Goal: Transaction & Acquisition: Register for event/course

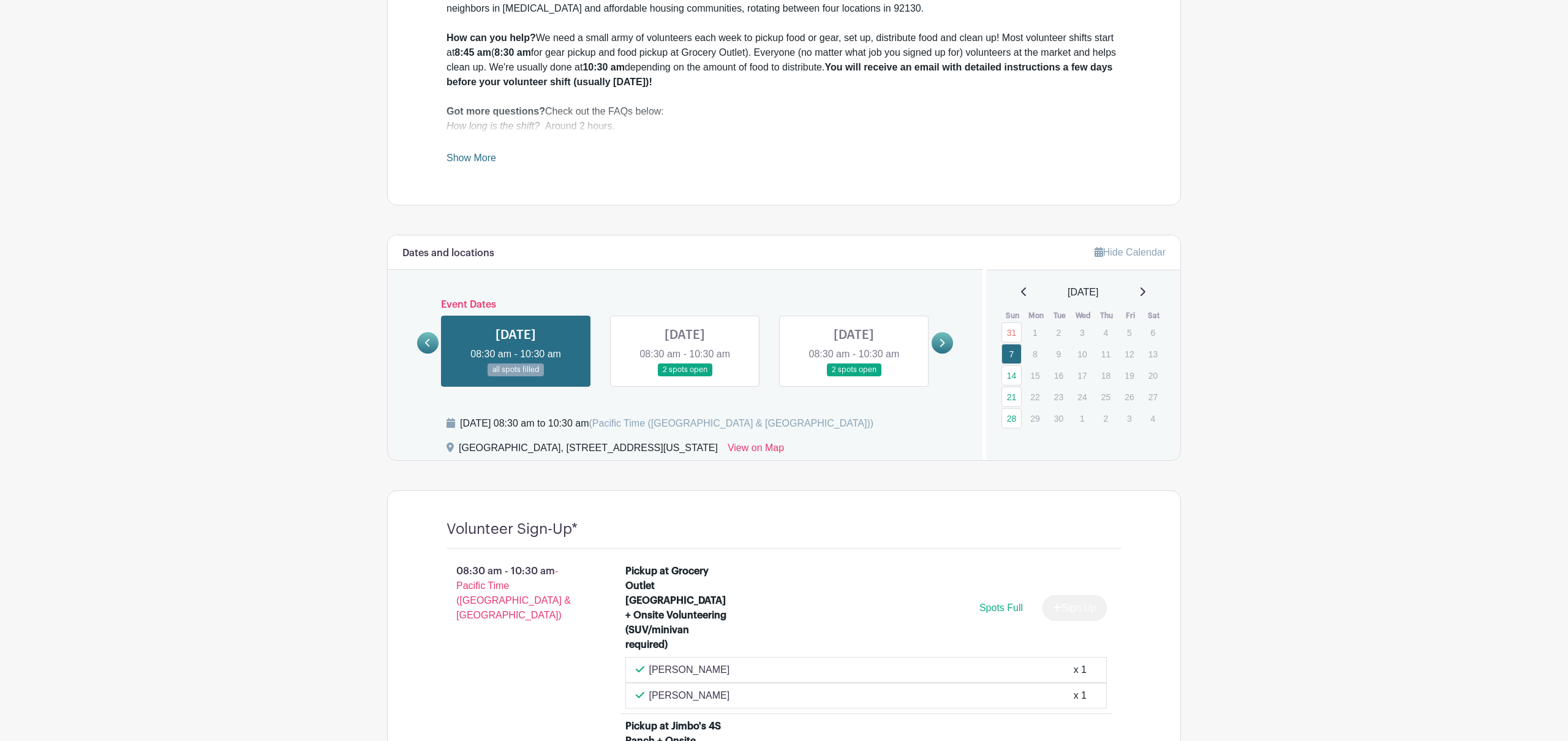
scroll to position [627, 0]
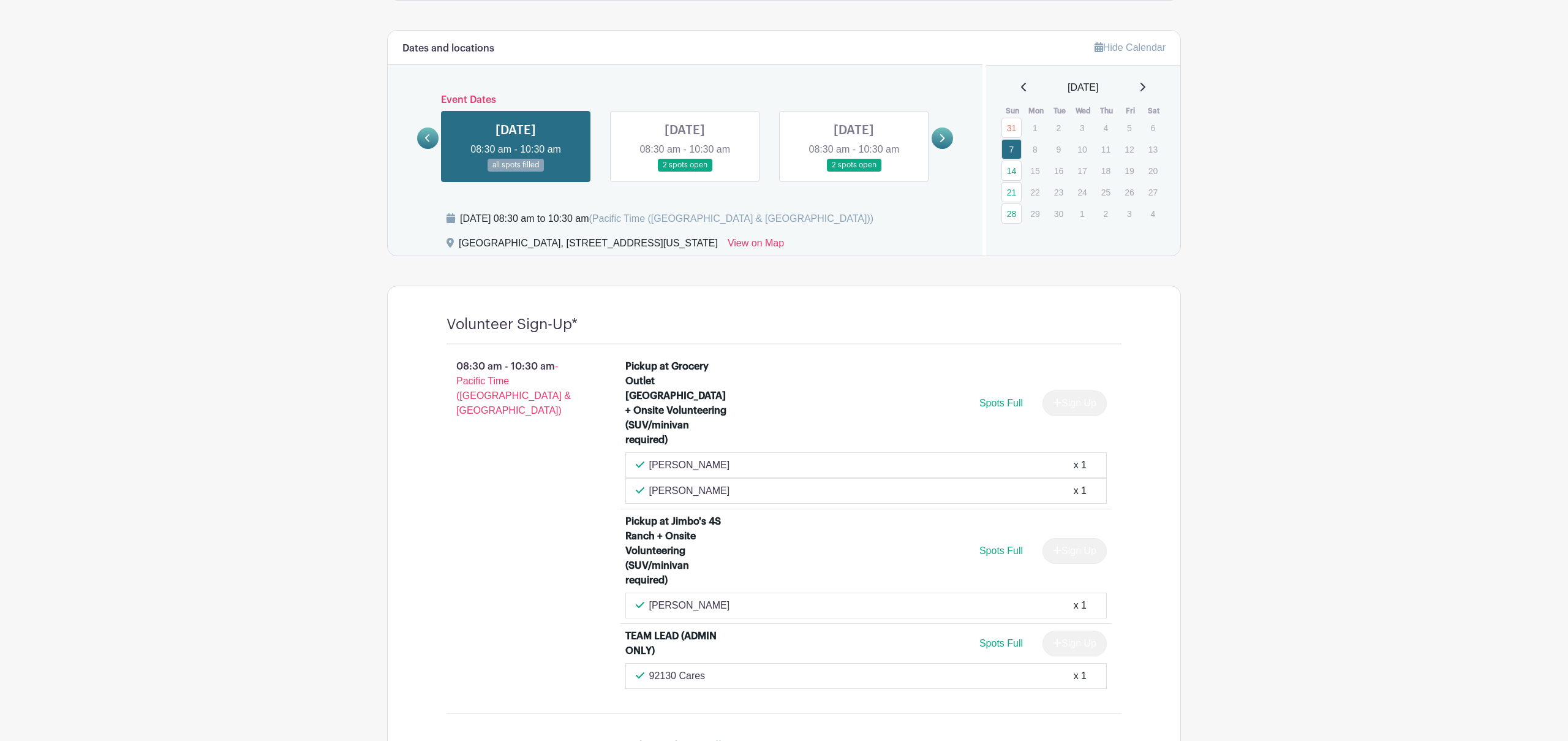
click at [1145, 83] on icon at bounding box center [1142, 87] width 6 height 10
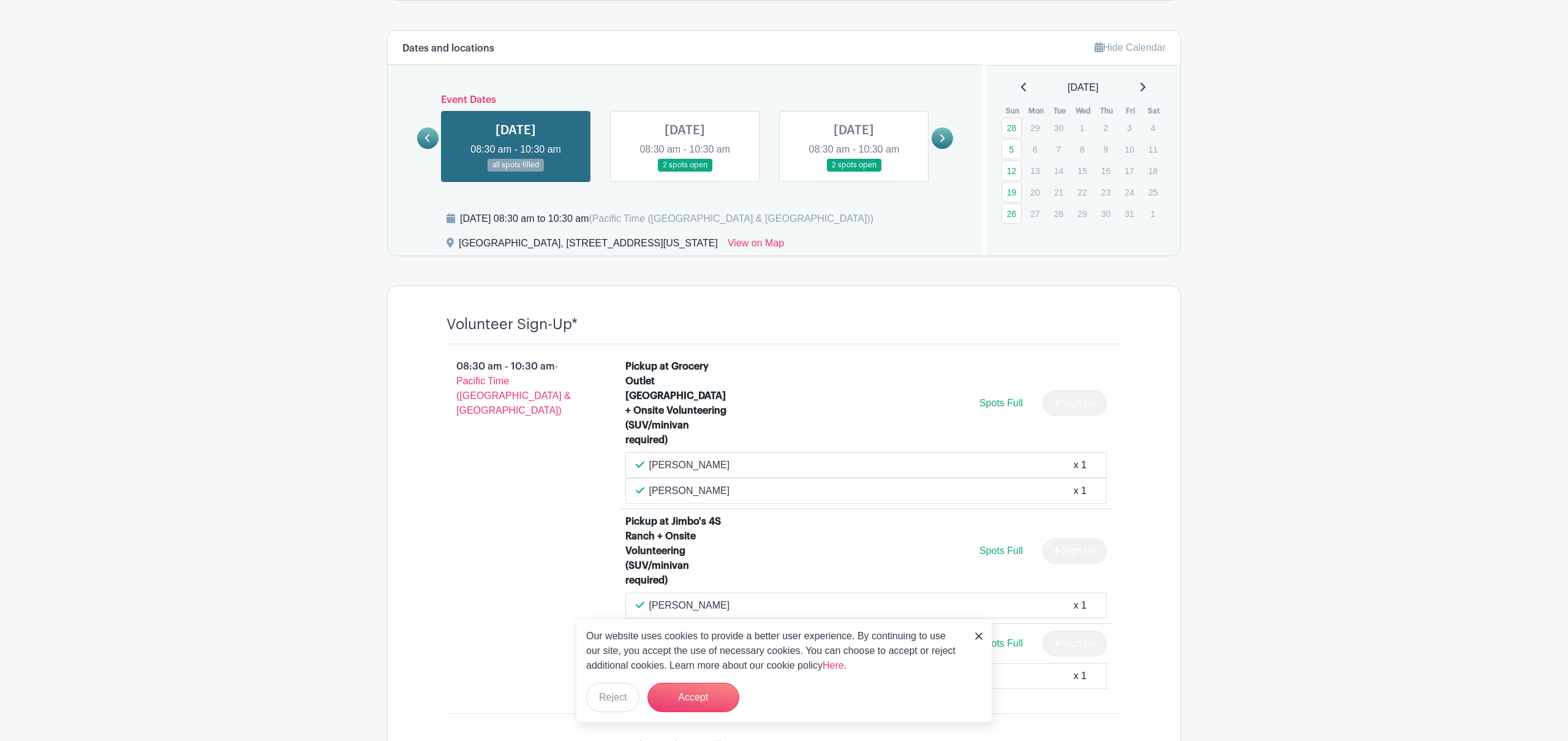
click at [1152, 85] on div "[DATE]" at bounding box center [1084, 88] width 165 height 15
click at [1145, 86] on icon at bounding box center [1143, 87] width 5 height 8
click at [1013, 169] on link "9" at bounding box center [1011, 170] width 20 height 20
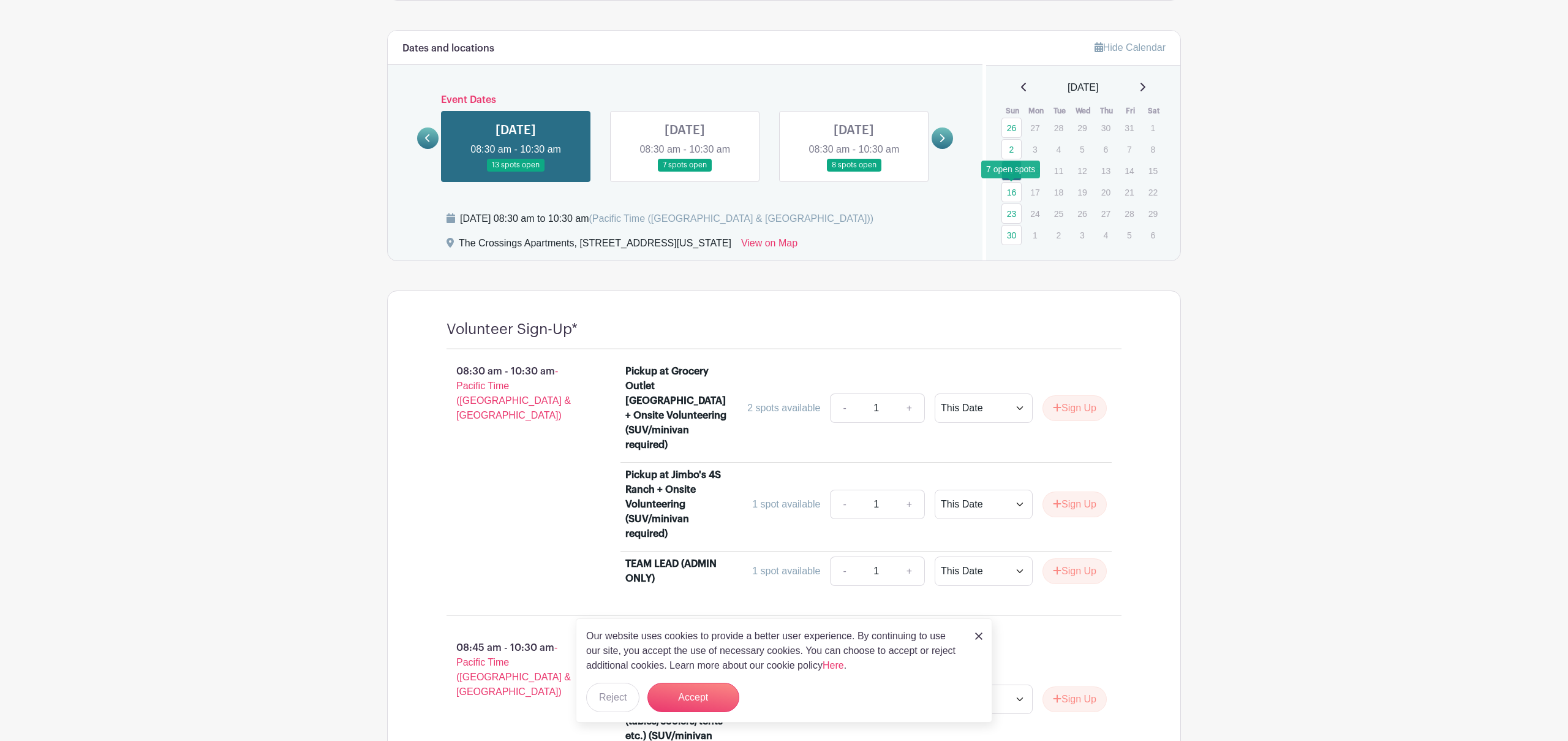
click at [1012, 193] on link "16" at bounding box center [1011, 192] width 20 height 20
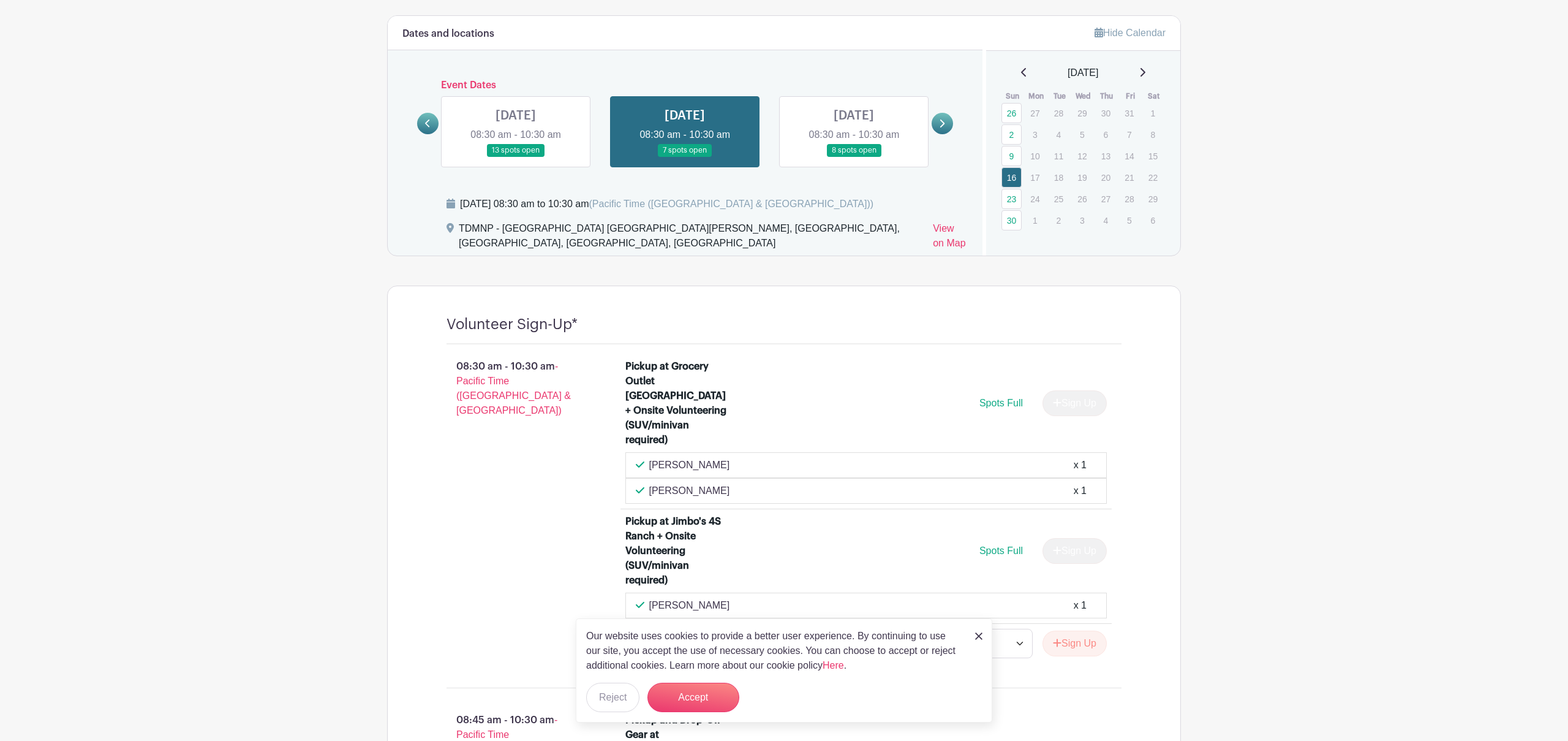
scroll to position [638, 0]
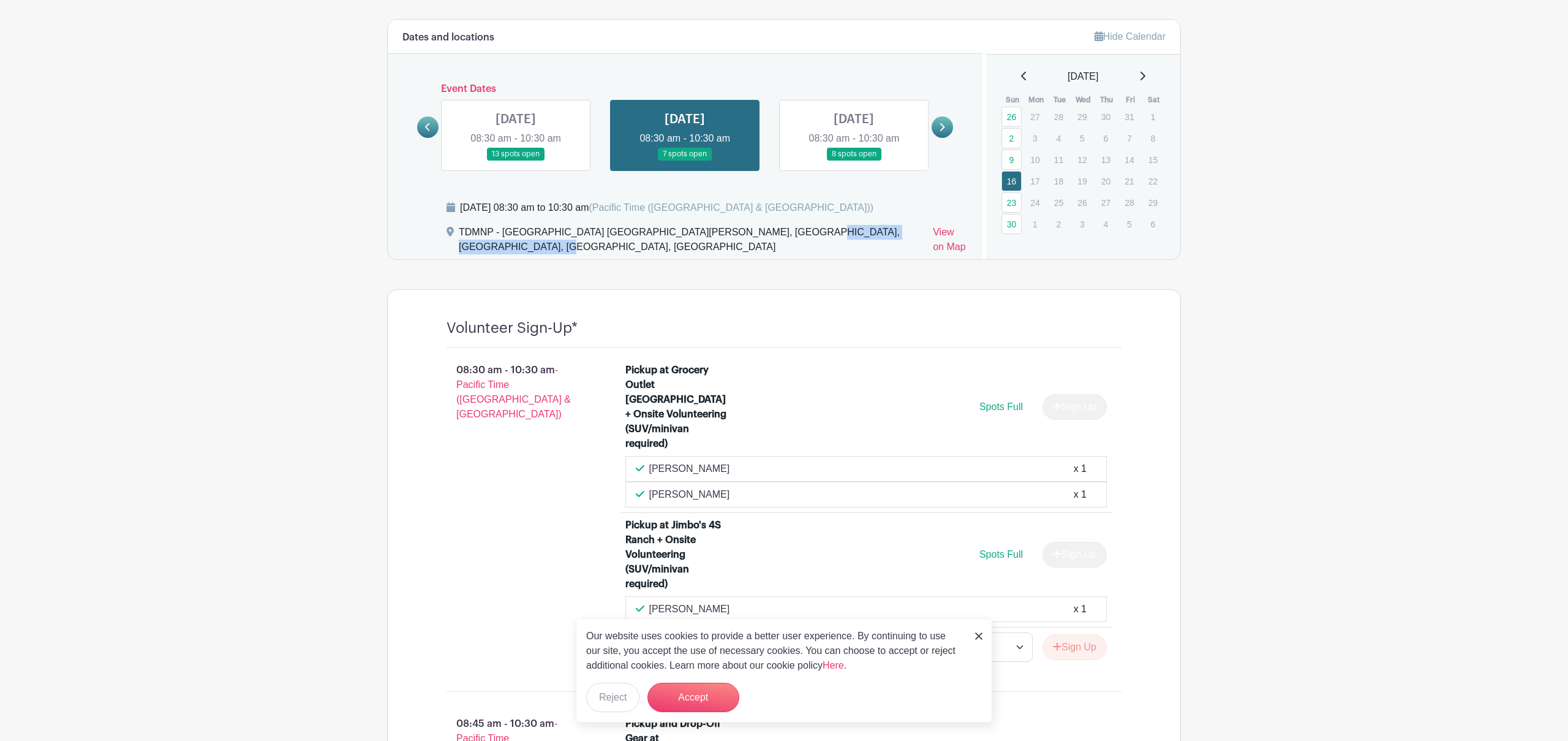
drag, startPoint x: 867, startPoint y: 231, endPoint x: 720, endPoint y: 235, distance: 147.1
click at [720, 235] on div "TDMNP - [GEOGRAPHIC_DATA] [GEOGRAPHIC_DATA][PERSON_NAME], [GEOGRAPHIC_DATA], [G…" at bounding box center [691, 242] width 464 height 34
copy div "[GEOGRAPHIC_DATA]"
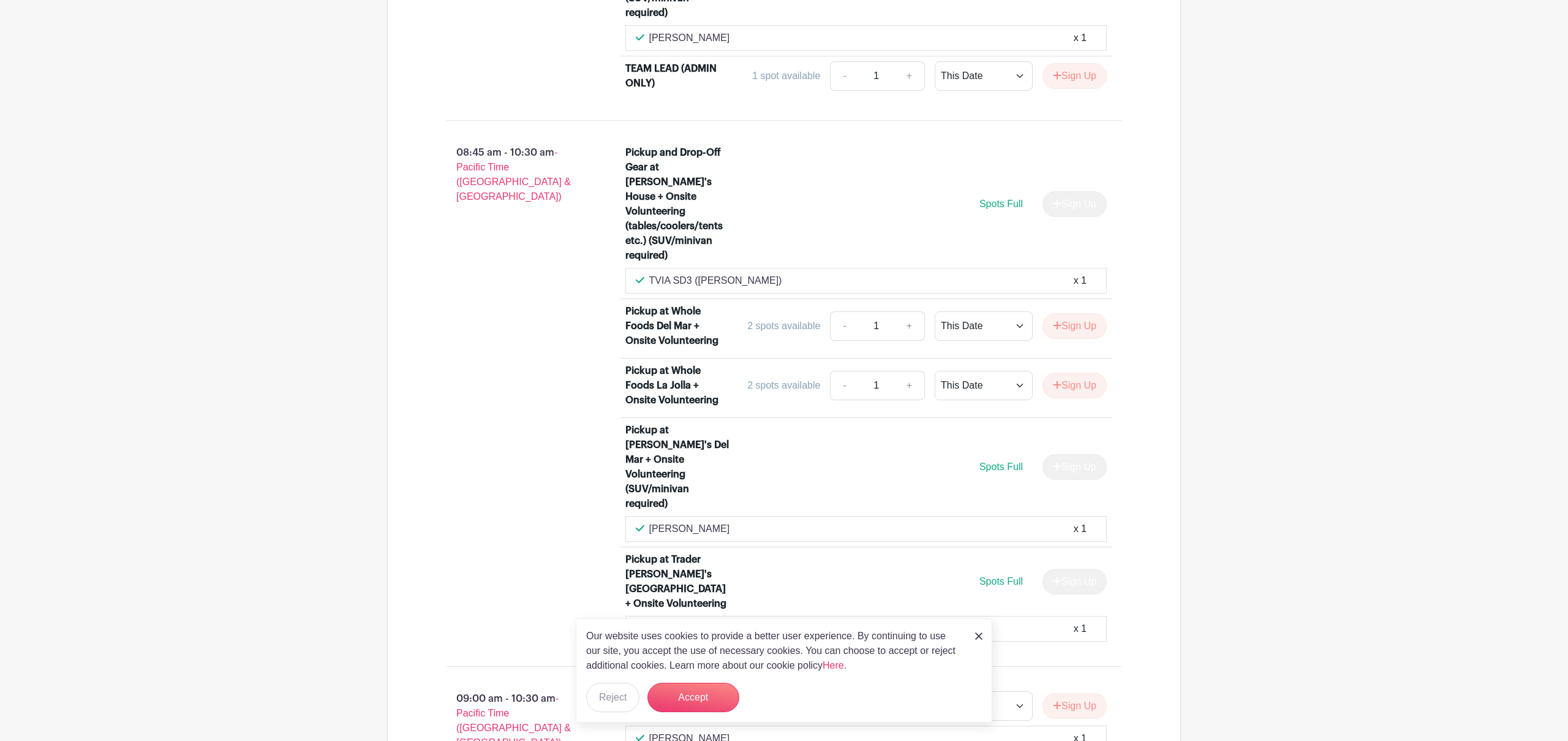
scroll to position [1148, 0]
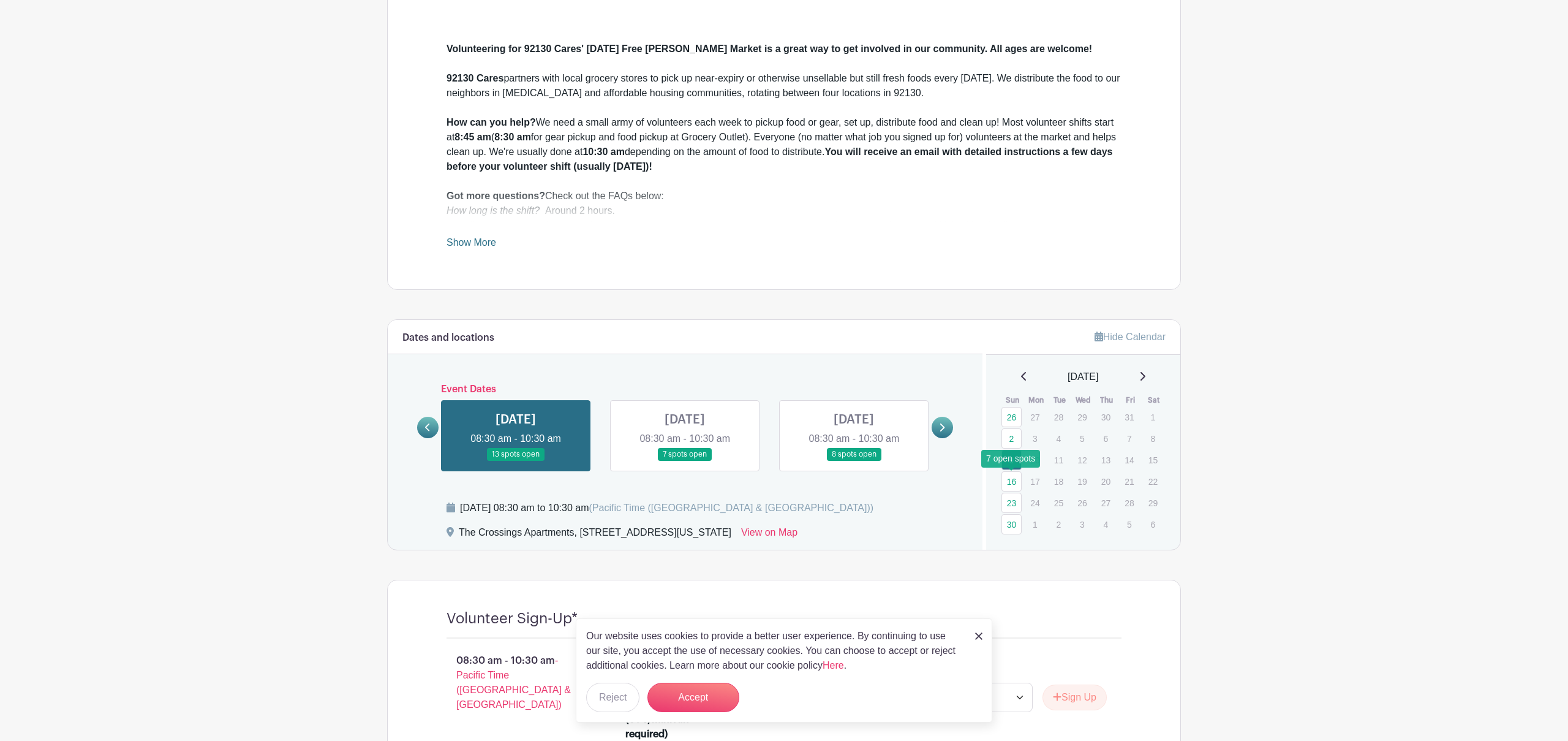
scroll to position [334, 0]
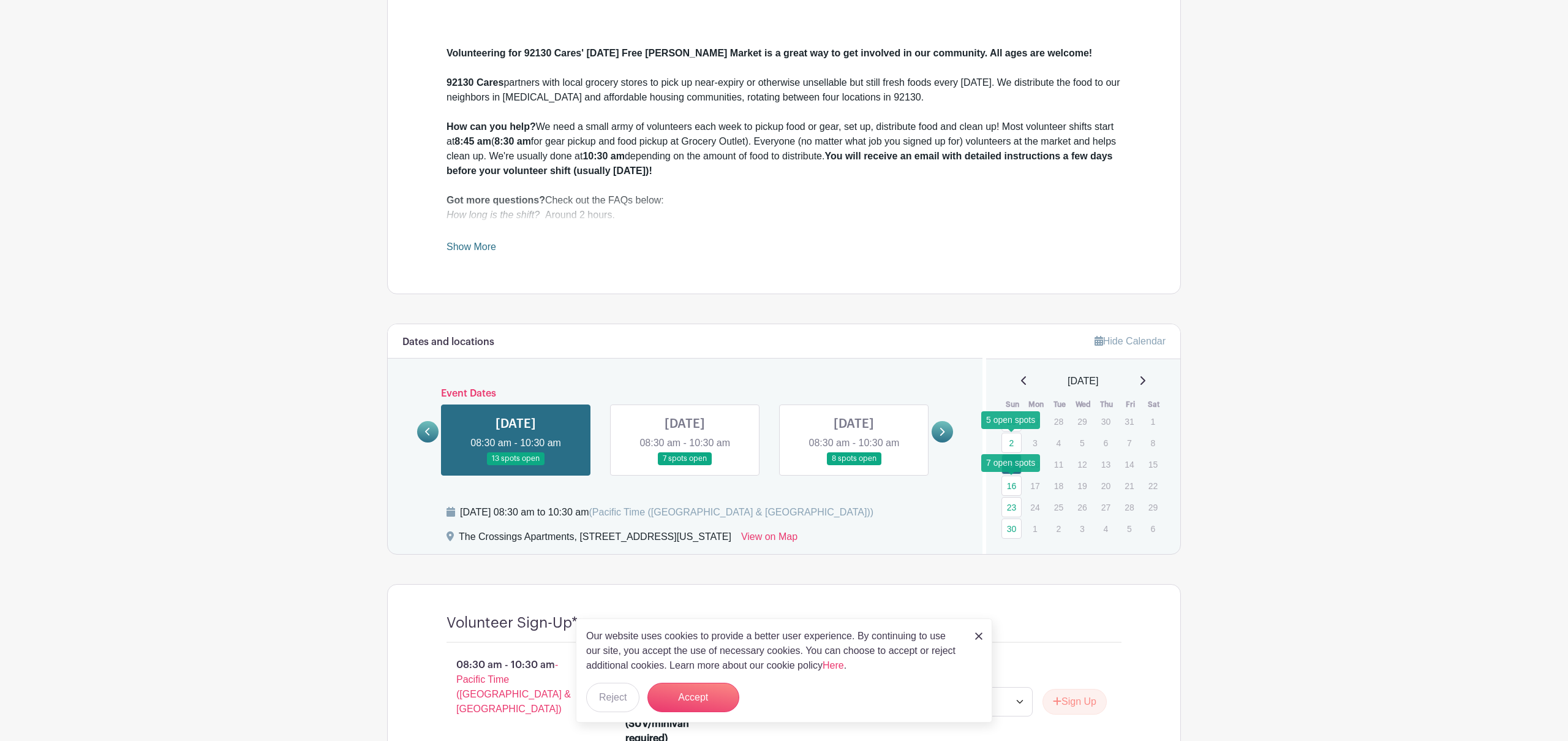
click at [1015, 445] on link "2" at bounding box center [1011, 442] width 20 height 20
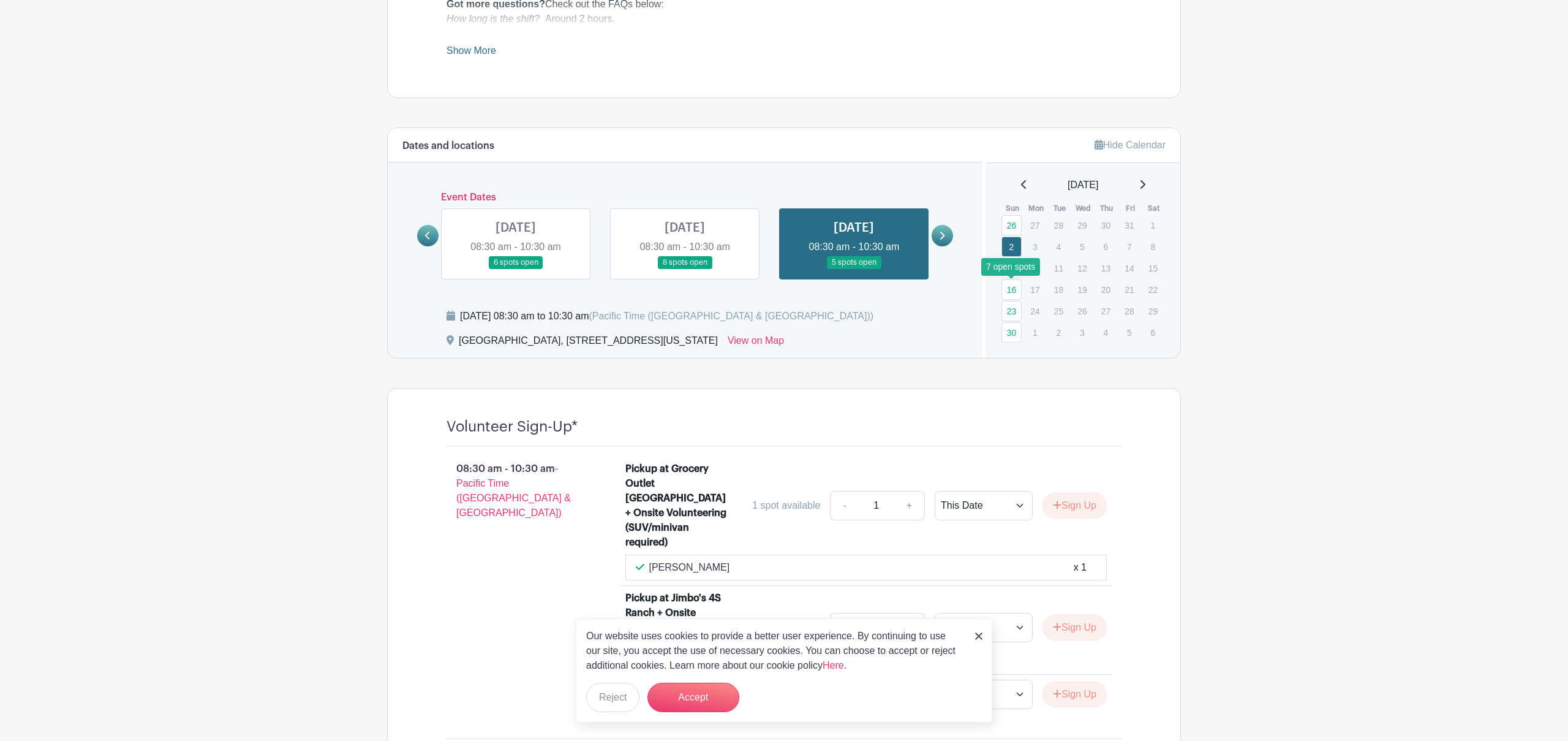
scroll to position [507, 0]
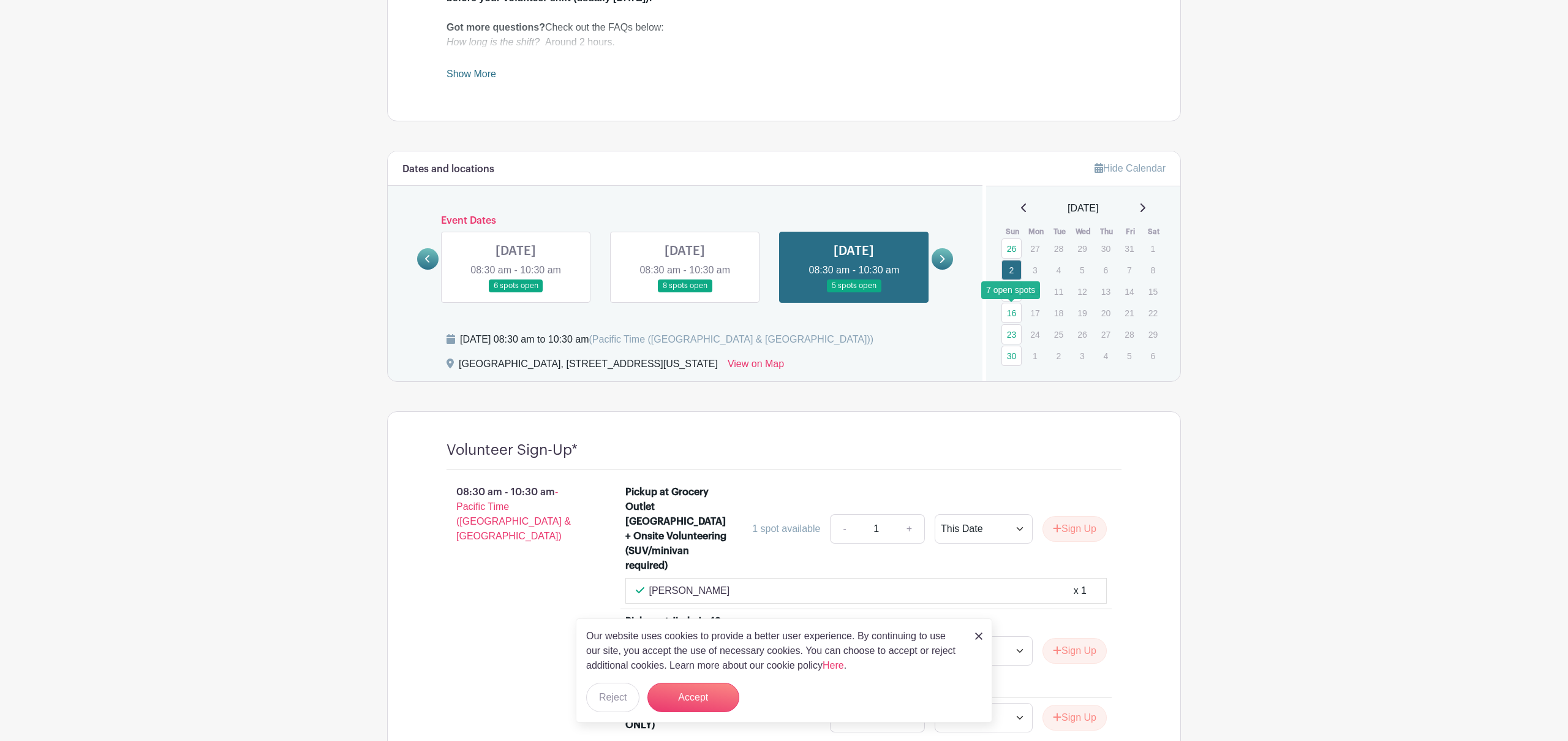
click at [949, 260] on link at bounding box center [942, 258] width 22 height 22
drag, startPoint x: 680, startPoint y: 258, endPoint x: 674, endPoint y: 256, distance: 6.3
click at [684, 292] on link at bounding box center [684, 292] width 0 height 0
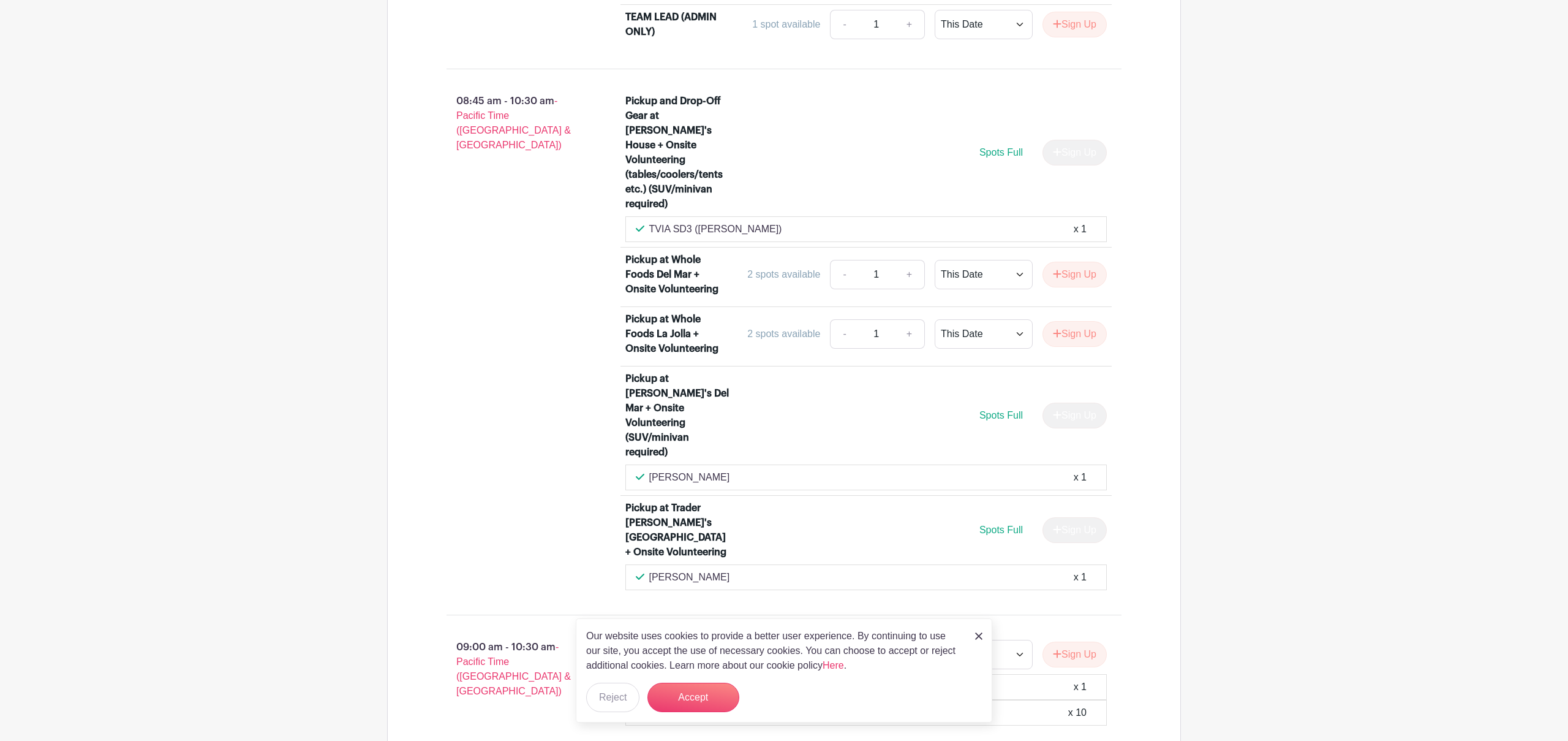
scroll to position [1263, 0]
click at [904, 258] on link "+" at bounding box center [909, 273] width 31 height 29
type input "2"
click at [981, 258] on select "This Date Select Dates" at bounding box center [983, 273] width 98 height 29
click at [934, 258] on select "This Date Select Dates" at bounding box center [983, 273] width 98 height 29
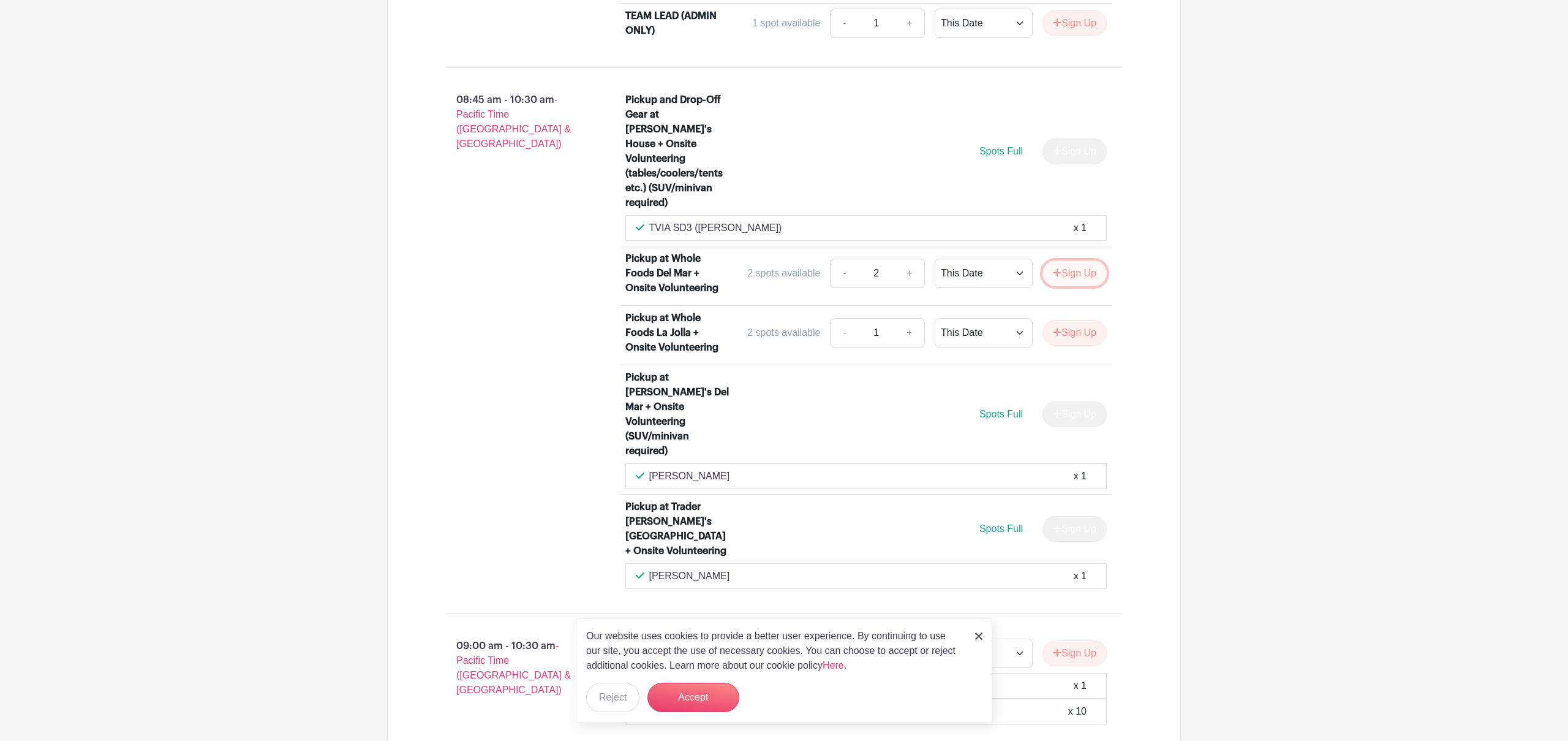
click at [1070, 260] on button "Sign Up" at bounding box center [1074, 273] width 65 height 26
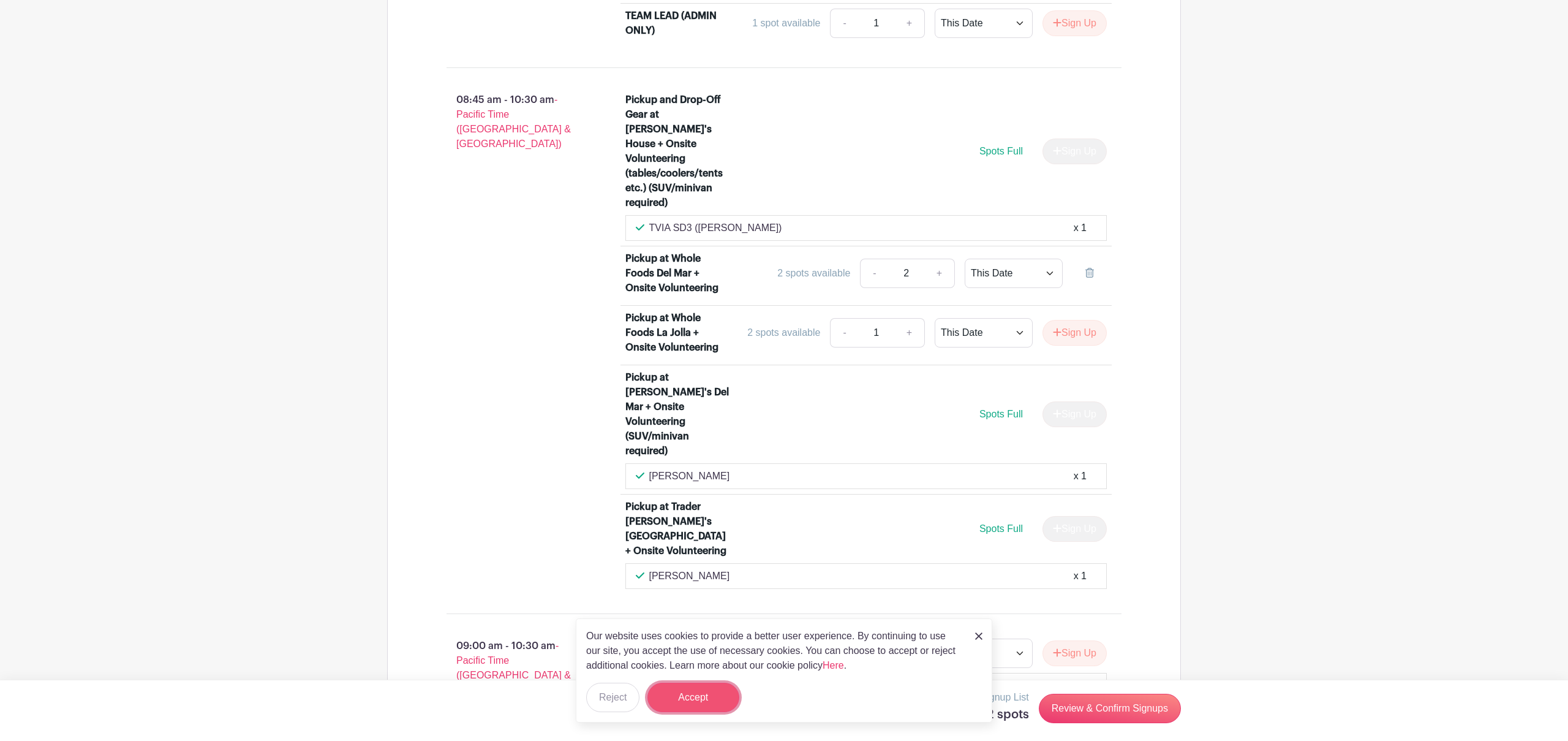
click at [700, 699] on button "Accept" at bounding box center [693, 697] width 92 height 29
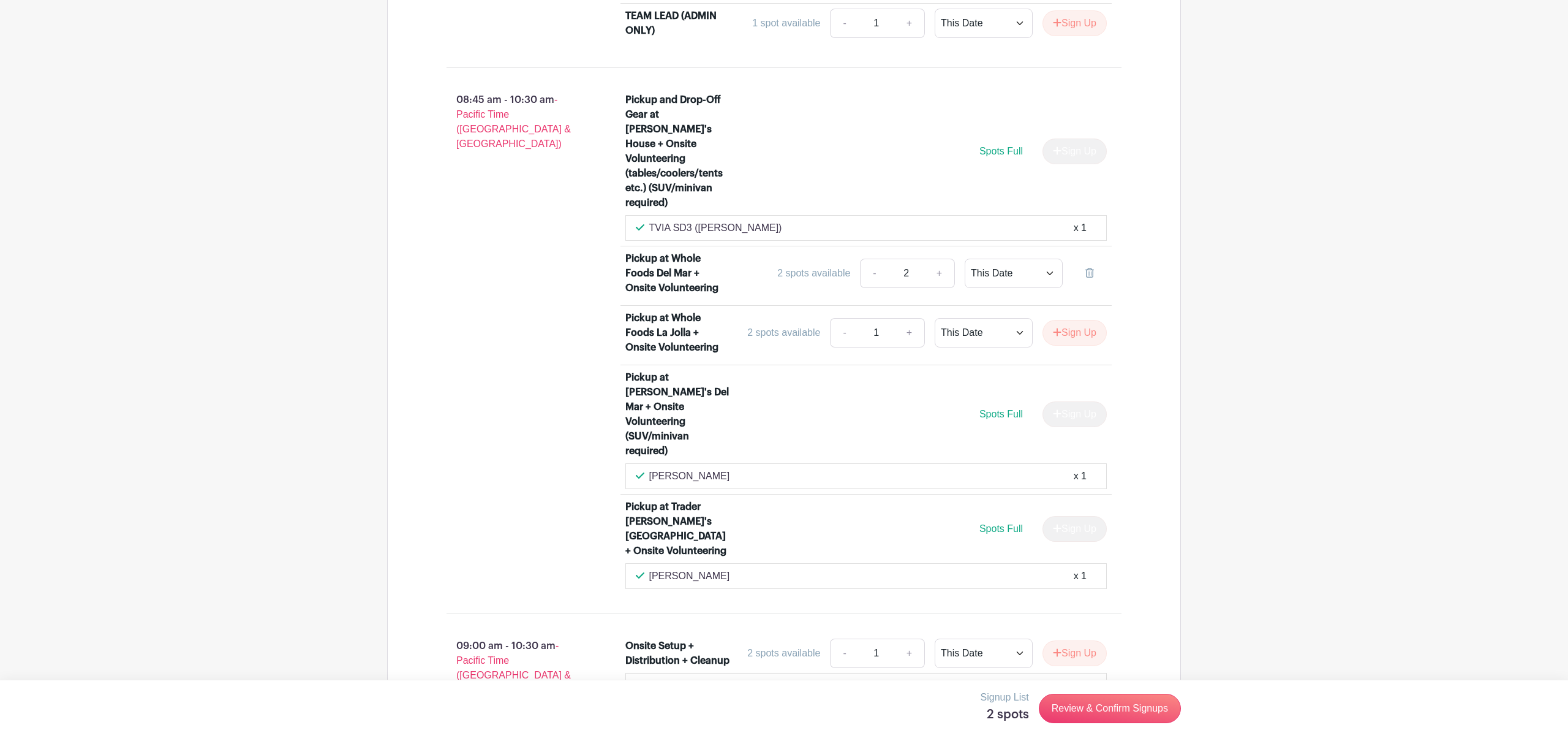
scroll to position [1329, 0]
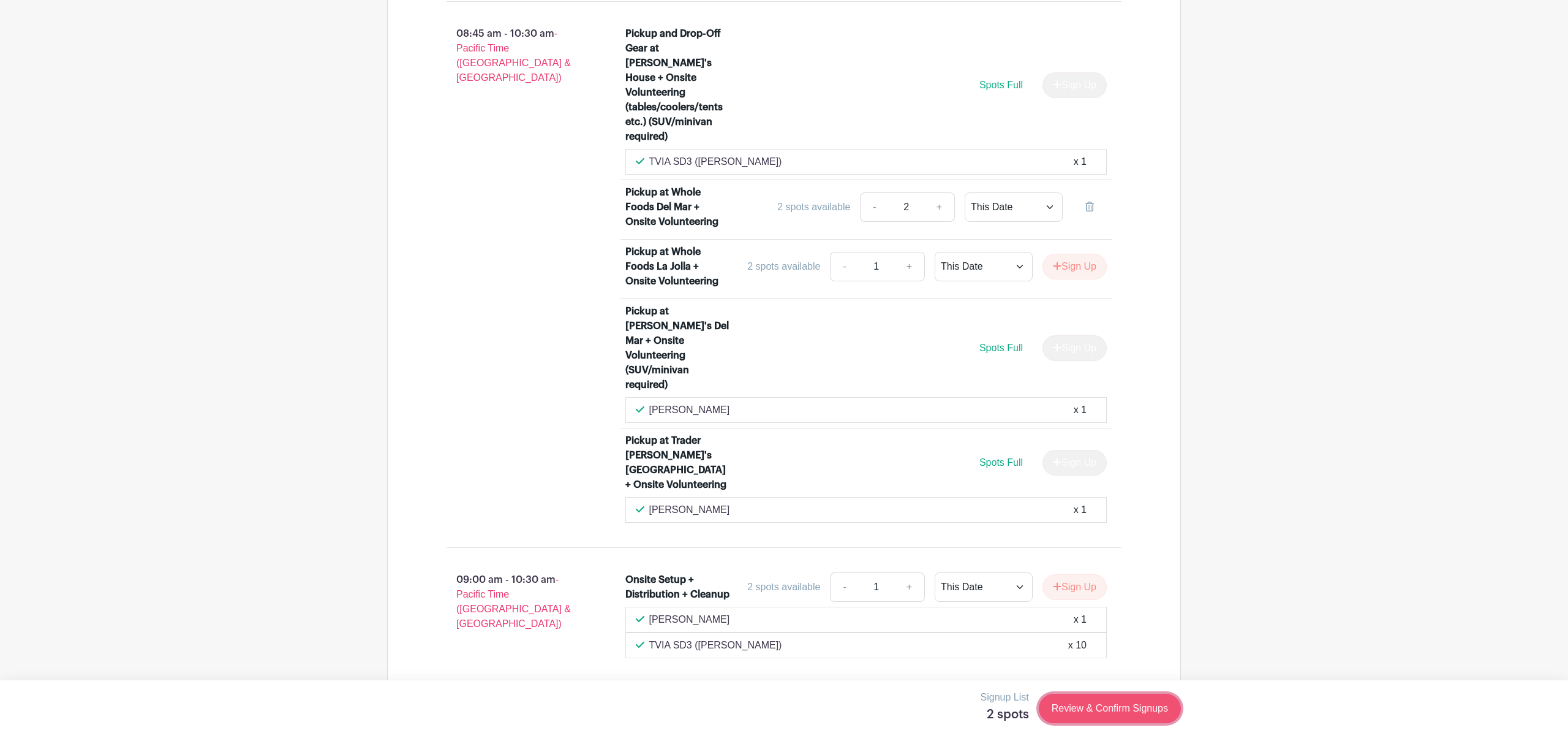
click at [1074, 706] on link "Review & Confirm Signups" at bounding box center [1109, 708] width 142 height 29
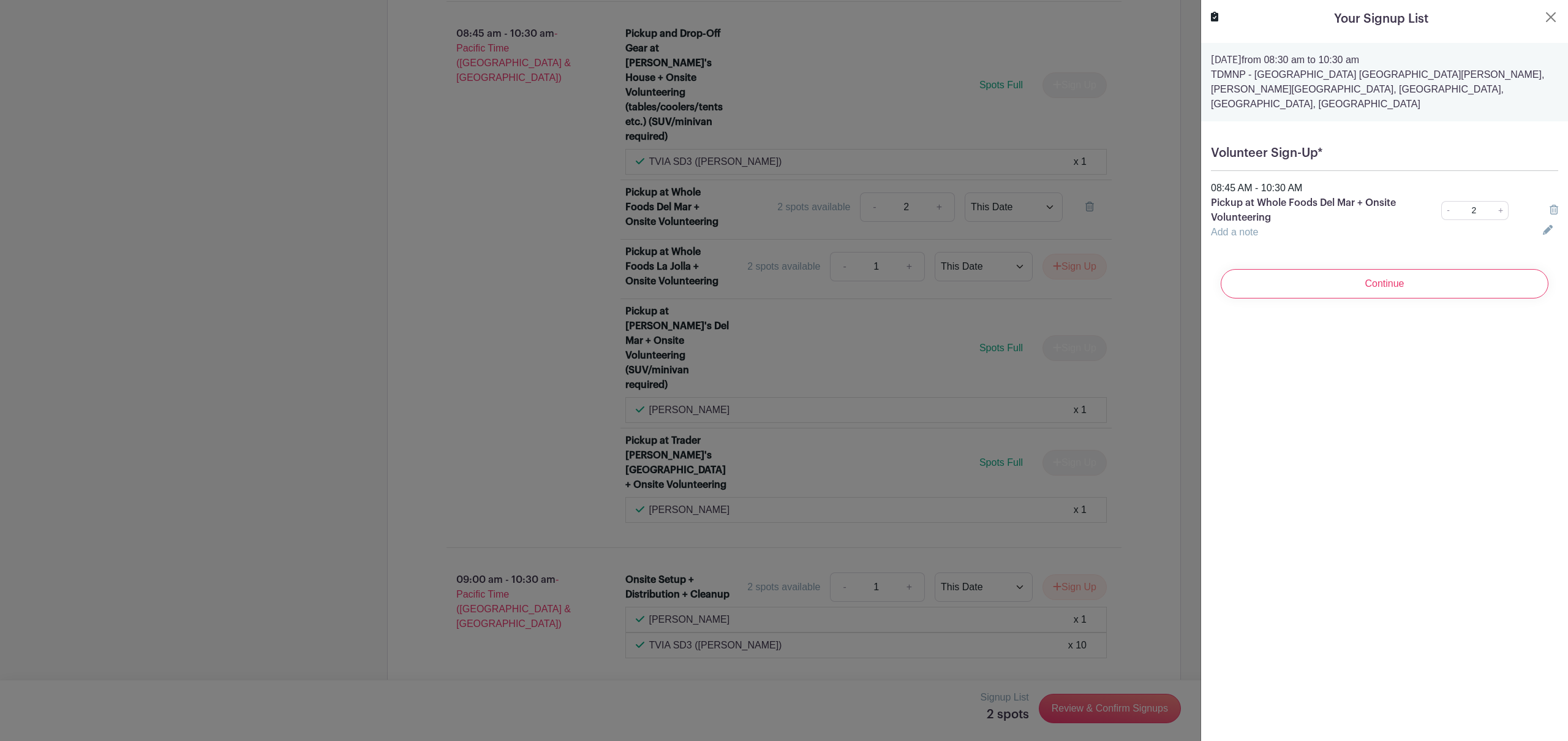
click at [1245, 226] on link "Add a note" at bounding box center [1234, 231] width 47 height 10
click at [1245, 225] on input "text" at bounding box center [1369, 240] width 317 height 29
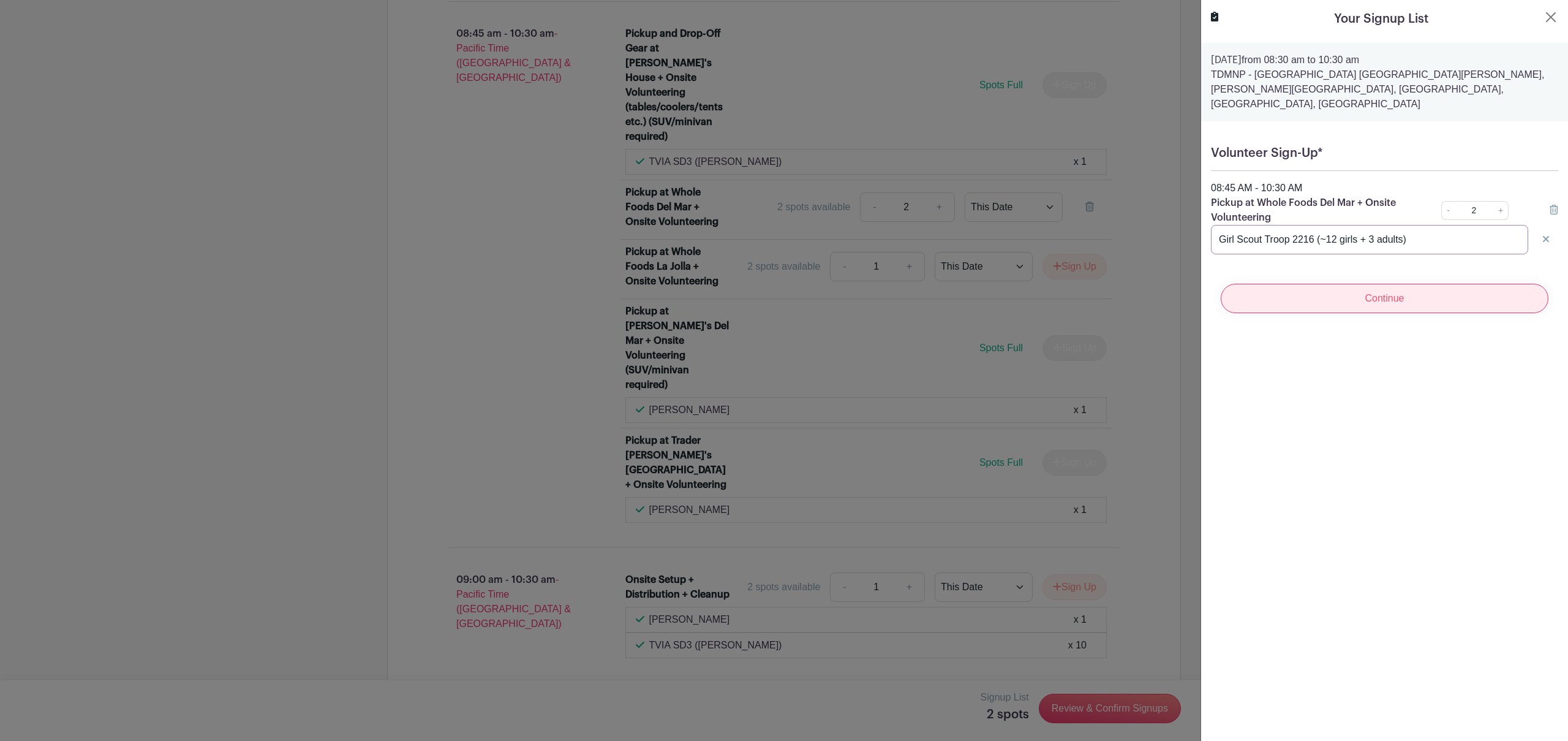
type input "Girl Scout Troop 2216 (~12 girls + 3 adults)"
click at [1354, 288] on input "Continue" at bounding box center [1384, 299] width 328 height 29
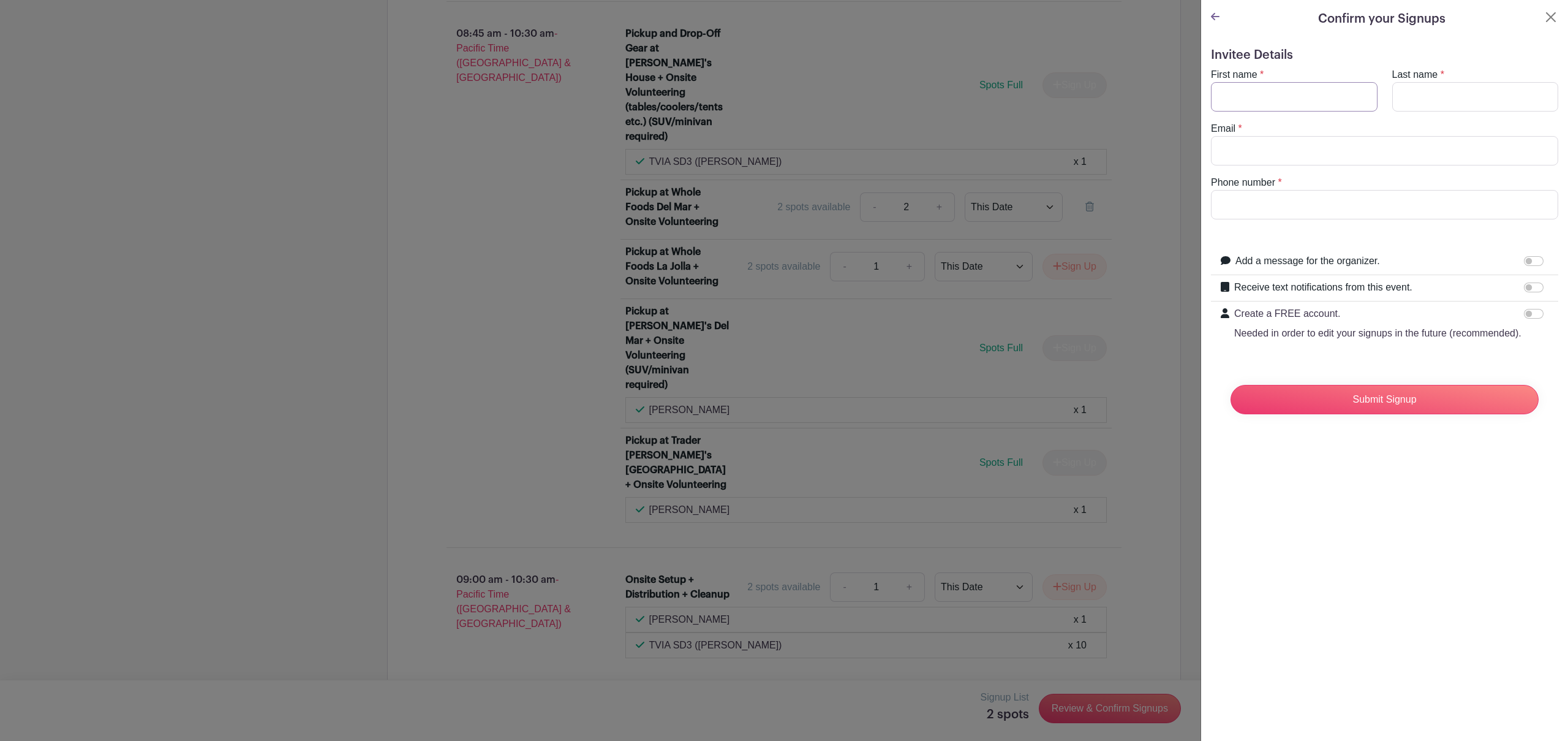
click at [1247, 94] on input "First name" at bounding box center [1294, 97] width 167 height 29
type input "[PERSON_NAME]"
type input "Vidinghoff"
drag, startPoint x: 1267, startPoint y: 99, endPoint x: 1245, endPoint y: 99, distance: 22.0
click at [1245, 99] on input "[PERSON_NAME]" at bounding box center [1294, 97] width 167 height 29
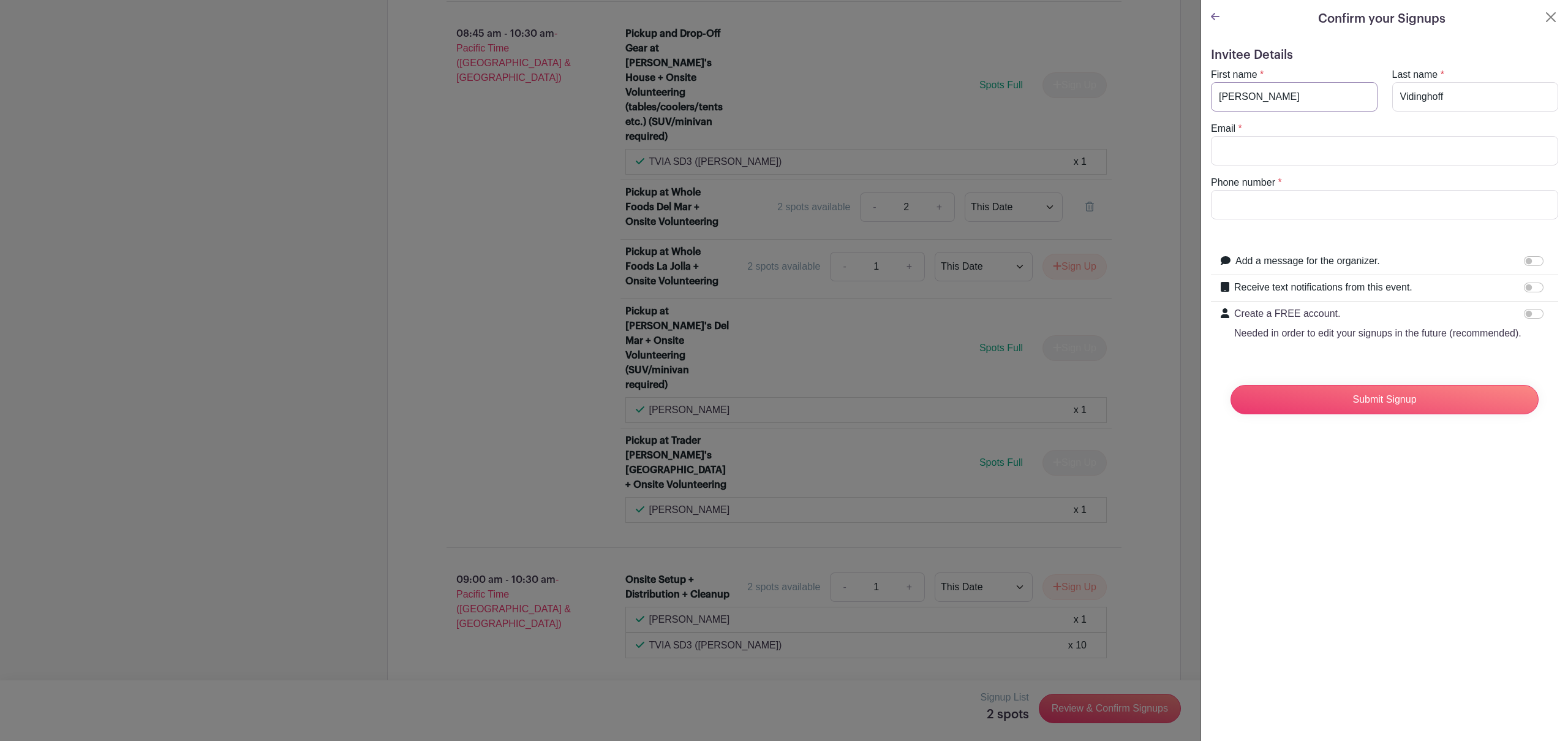
type input "[PERSON_NAME]"
click at [1234, 144] on input "Email" at bounding box center [1384, 151] width 347 height 29
type input "[PERSON_NAME][EMAIL_ADDRESS][PERSON_NAME][DOMAIN_NAME]"
type input "[PHONE_NUMBER]"
click at [1325, 262] on label "Add a message for the organizer." at bounding box center [1308, 260] width 144 height 15
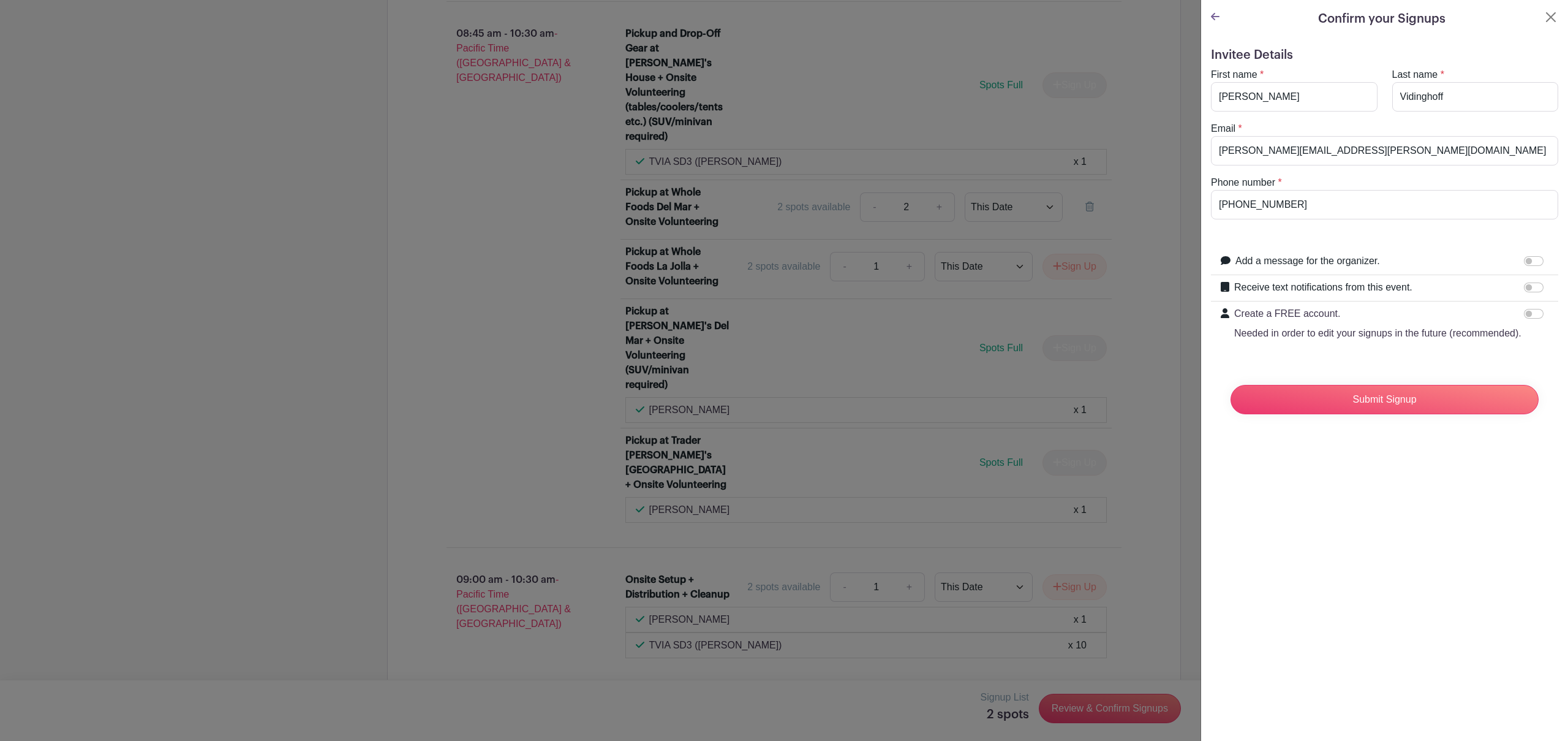
click at [1524, 262] on input "Add a message for the organizer." at bounding box center [1533, 261] width 19 height 10
checkbox input "true"
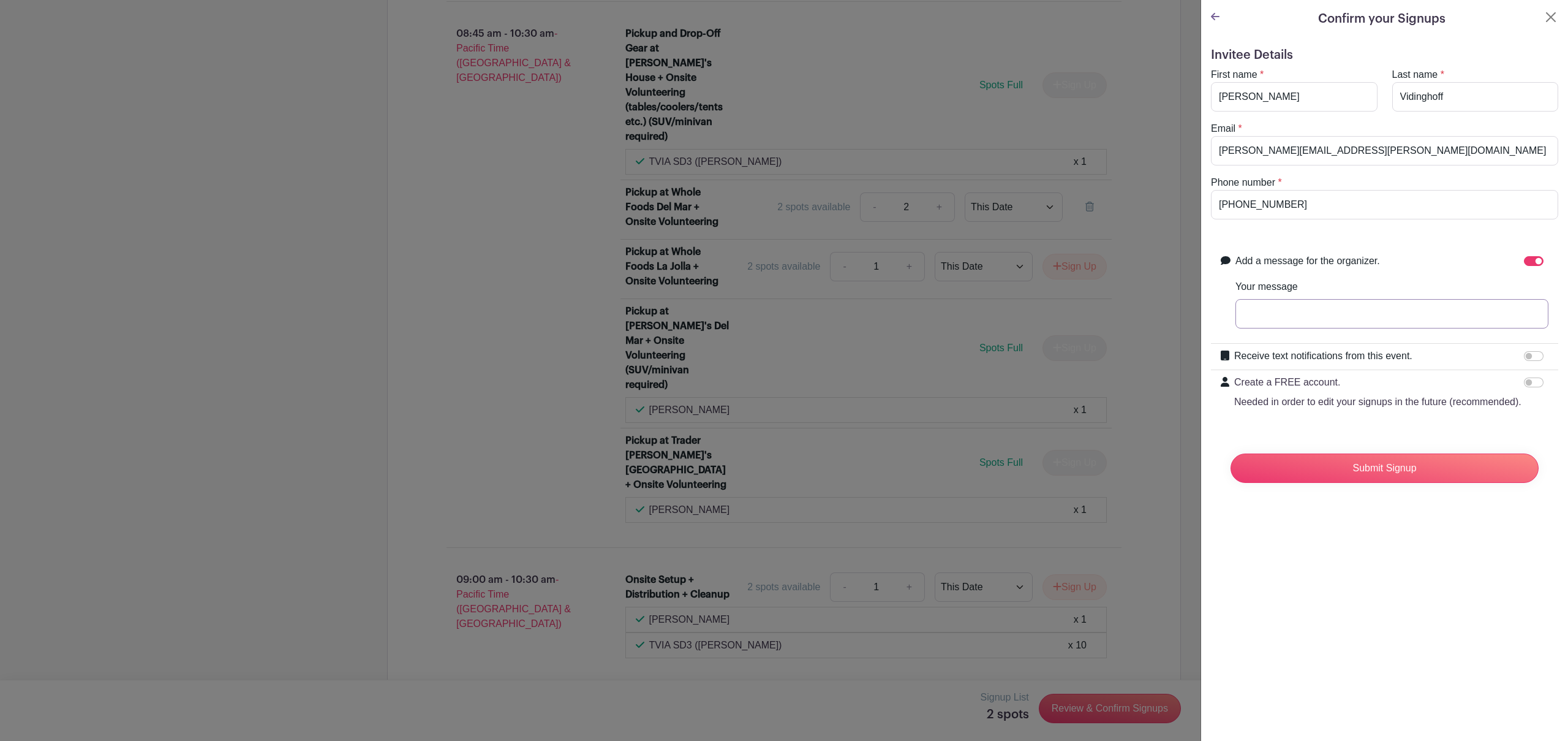
click at [1269, 315] on input "Your message" at bounding box center [1392, 314] width 313 height 29
type input "Girl Scout Troop 2216 (~12 girls + 3 adults)"
click at [1384, 474] on input "Submit Signup" at bounding box center [1385, 468] width 308 height 29
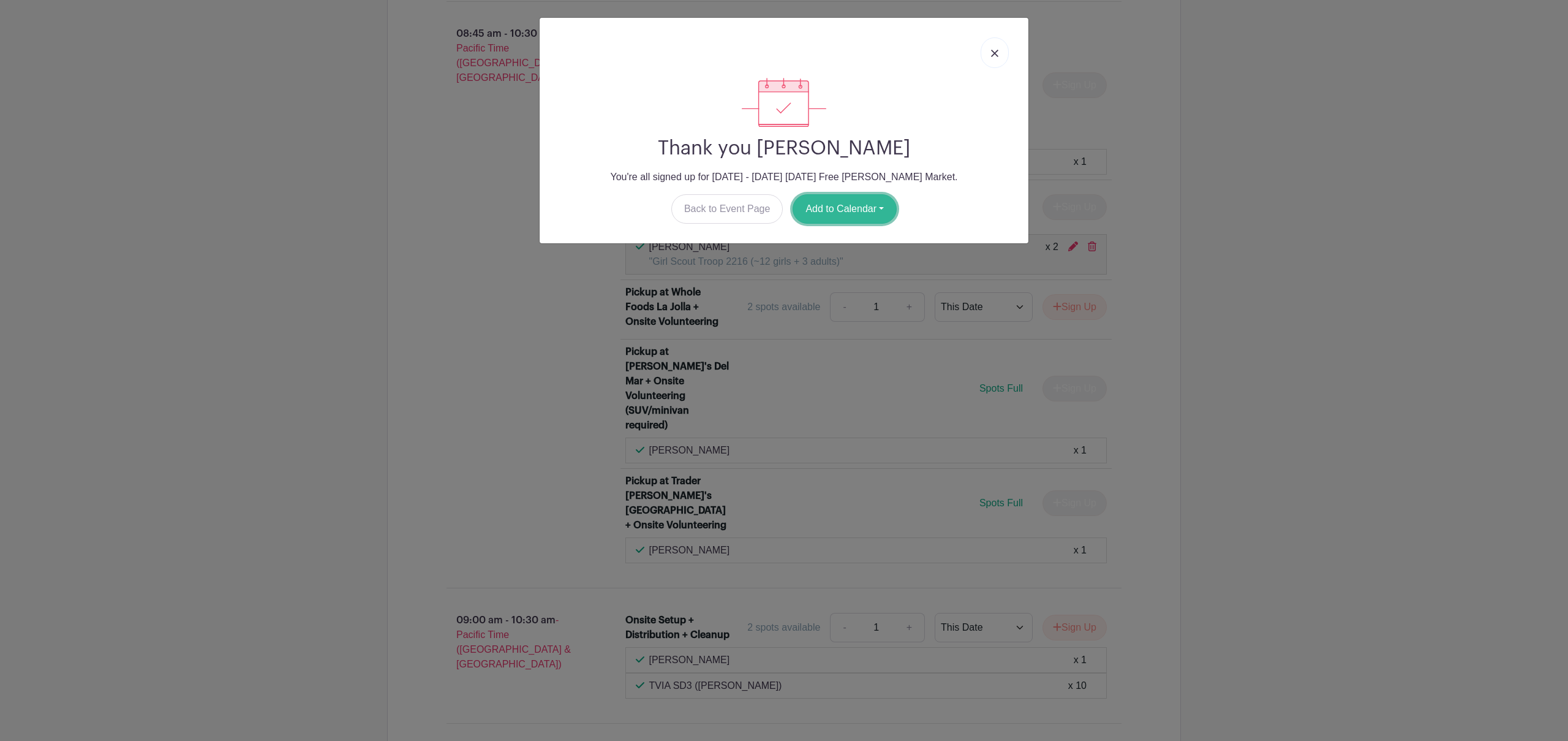
click at [857, 206] on button "Add to Calendar" at bounding box center [845, 209] width 104 height 29
click at [850, 239] on link "Google Calendar" at bounding box center [841, 240] width 96 height 19
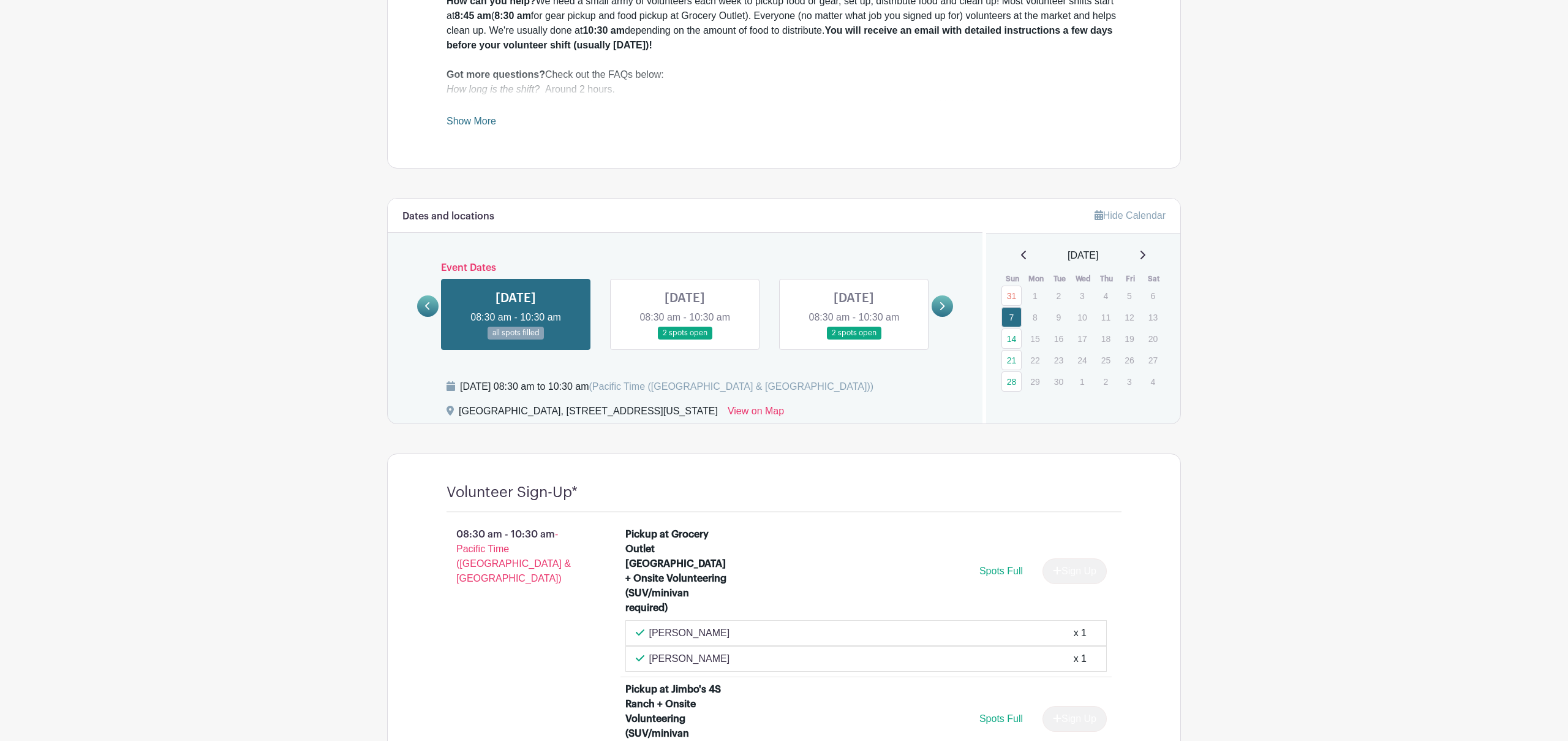
scroll to position [483, 0]
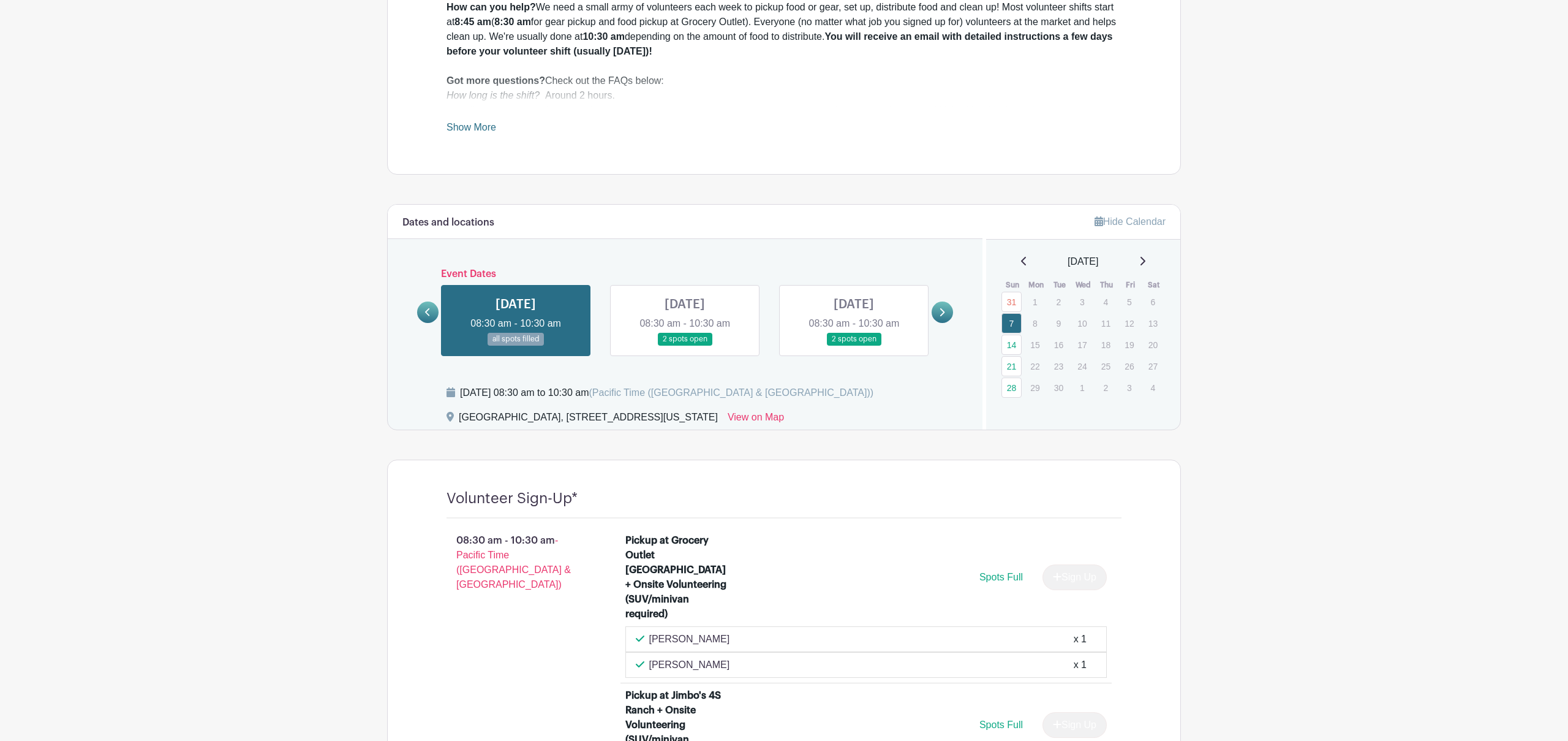
click at [1145, 260] on icon at bounding box center [1143, 261] width 5 height 8
click at [1145, 260] on icon at bounding box center [1142, 261] width 6 height 10
click at [942, 312] on icon at bounding box center [942, 312] width 6 height 9
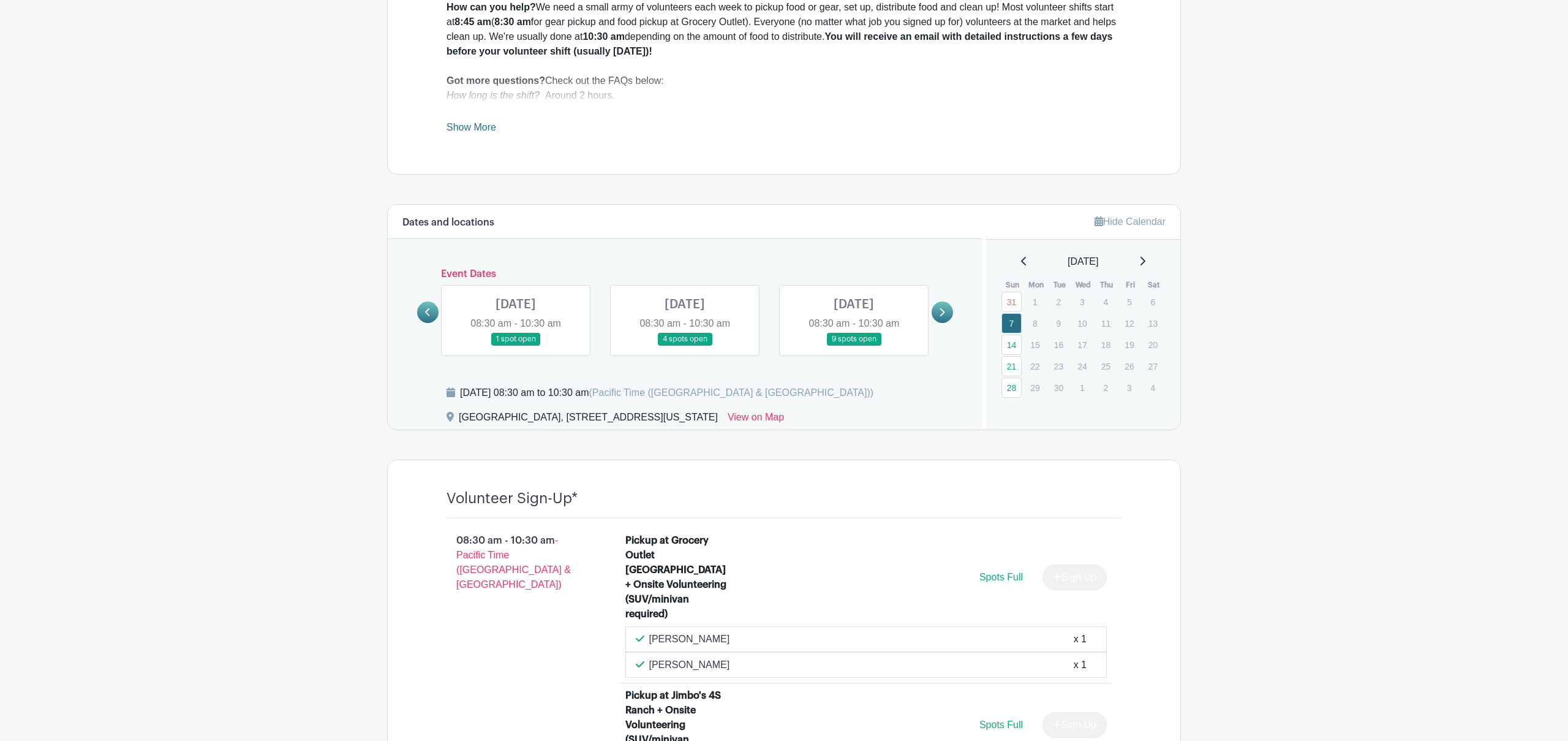
click at [942, 312] on icon at bounding box center [942, 312] width 6 height 9
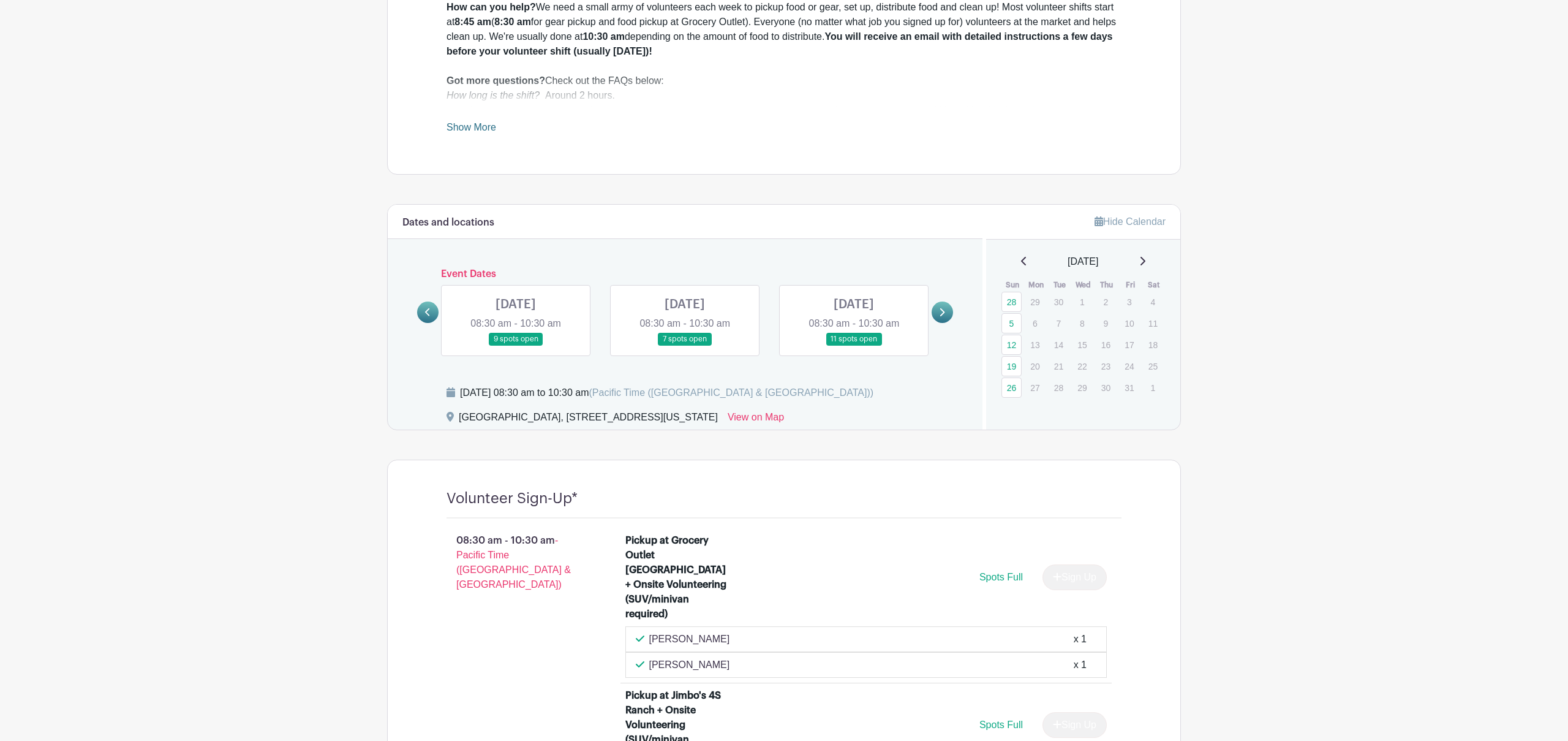
click at [424, 310] on link at bounding box center [428, 312] width 22 height 22
click at [684, 346] on link at bounding box center [684, 346] width 0 height 0
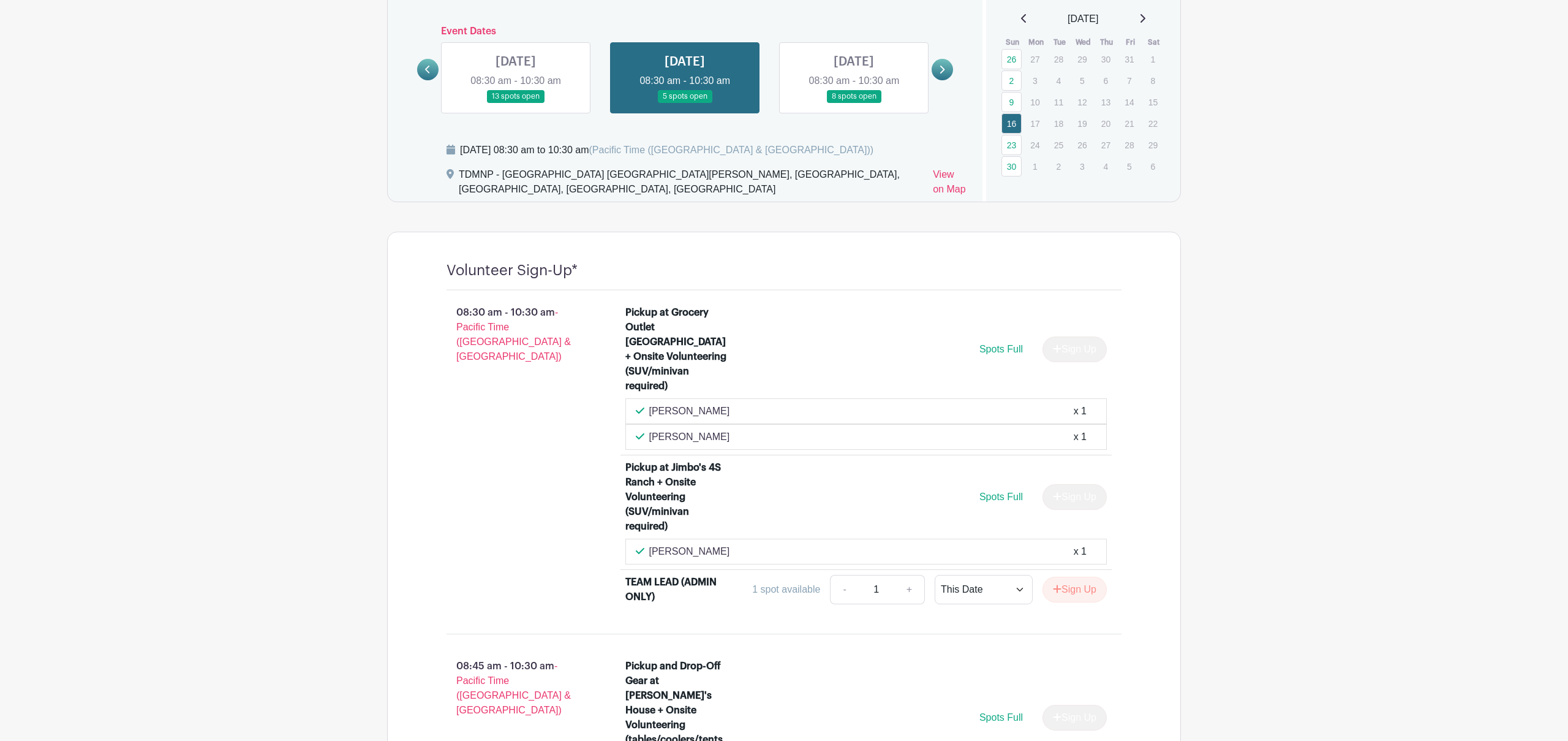
scroll to position [1113, 0]
